Goal: Transaction & Acquisition: Purchase product/service

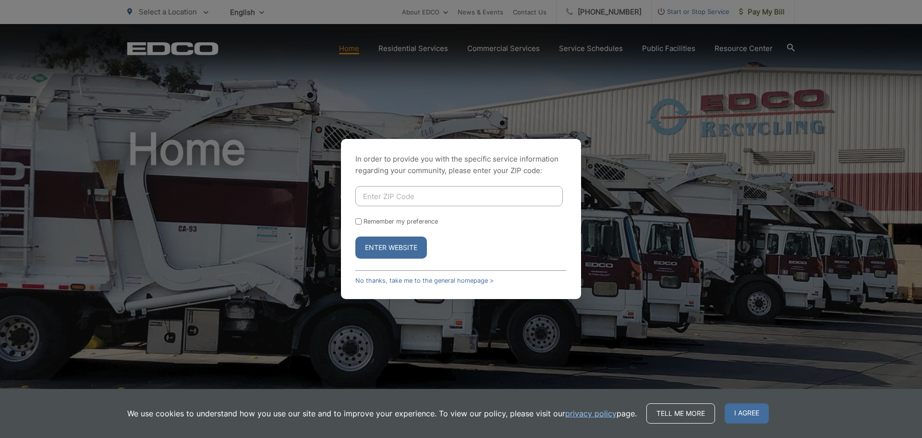
click at [426, 196] on input "Enter ZIP Code" at bounding box center [458, 196] width 207 height 20
type input "92081"
click at [357, 222] on input "Remember my preference" at bounding box center [358, 221] width 6 height 6
checkbox input "true"
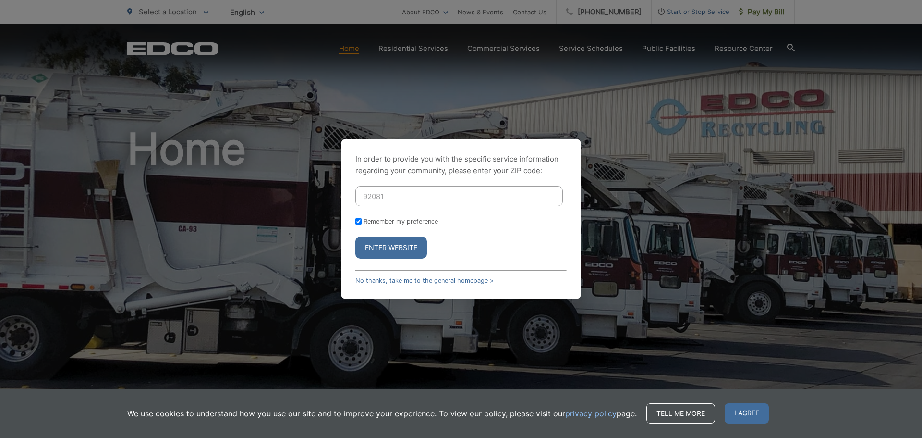
click at [394, 249] on button "Enter Website" at bounding box center [391, 247] width 72 height 22
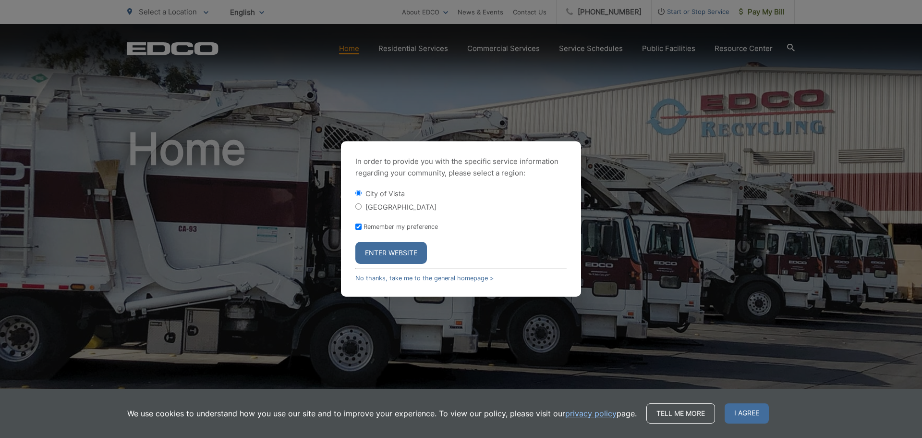
click at [398, 253] on button "Enter Website" at bounding box center [391, 253] width 72 height 22
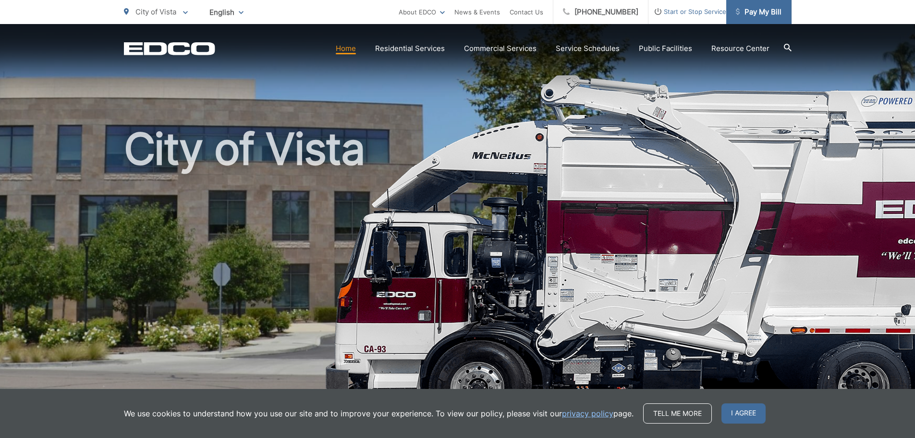
click at [767, 11] on span "Pay My Bill" at bounding box center [759, 12] width 46 height 12
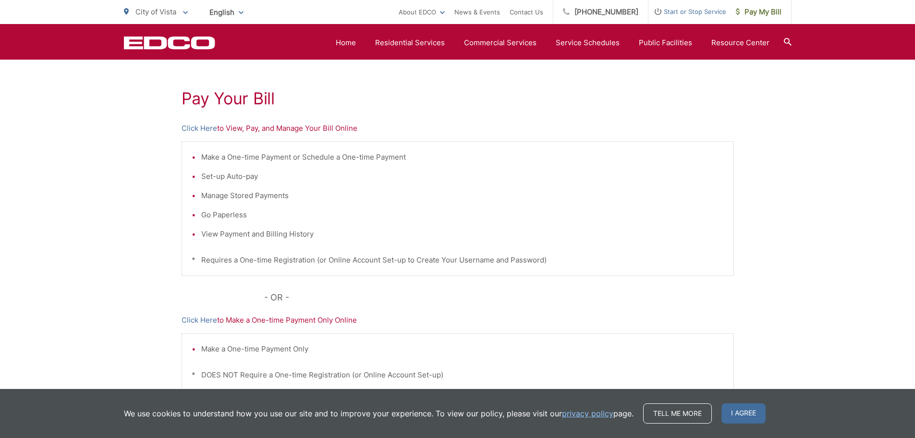
scroll to position [144, 0]
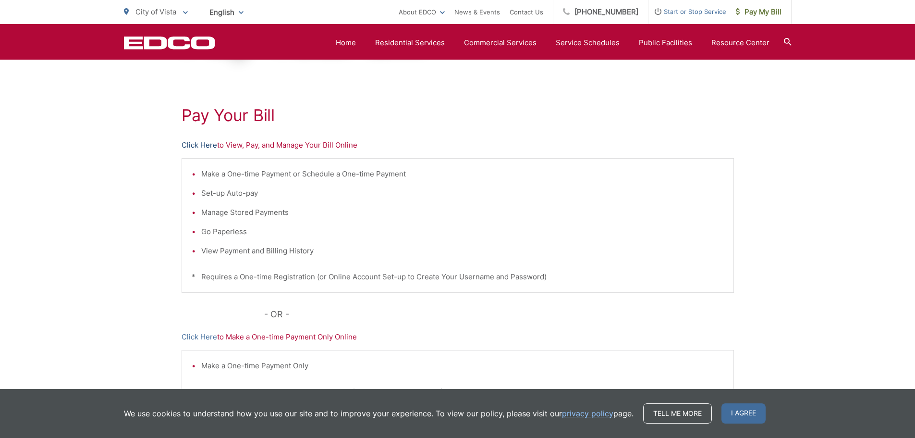
click at [198, 145] on link "Click Here" at bounding box center [200, 145] width 36 height 12
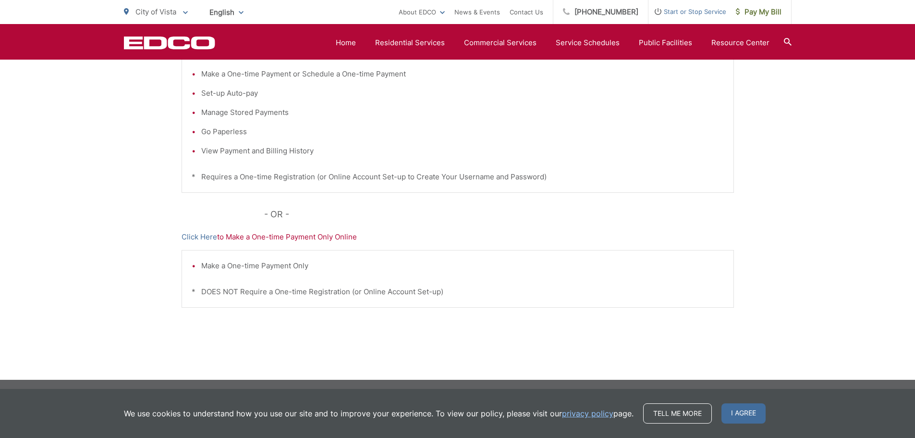
scroll to position [245, 0]
